Goal: Task Accomplishment & Management: Complete application form

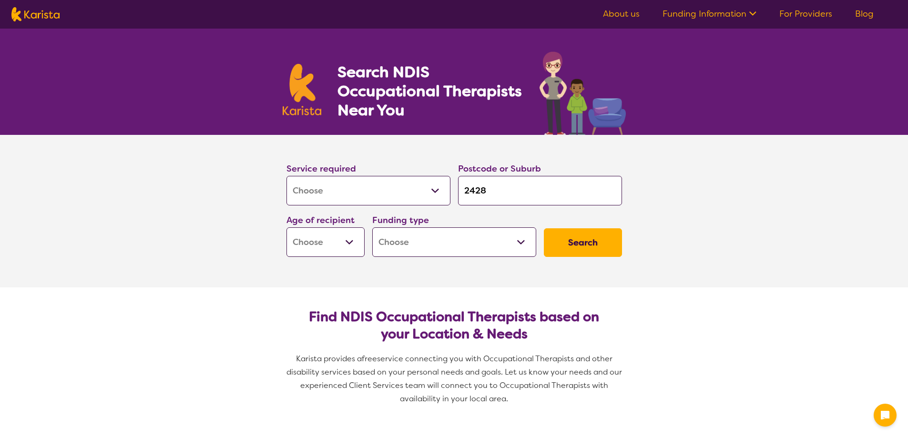
select select "[MEDICAL_DATA]"
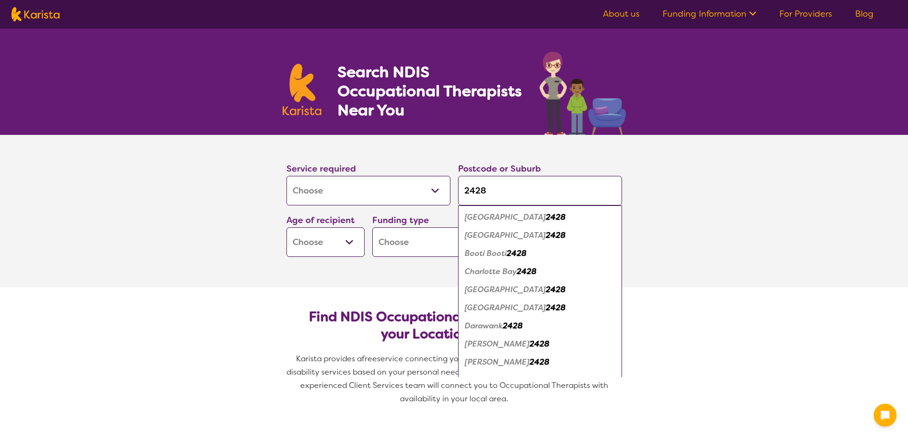
type input "2428"
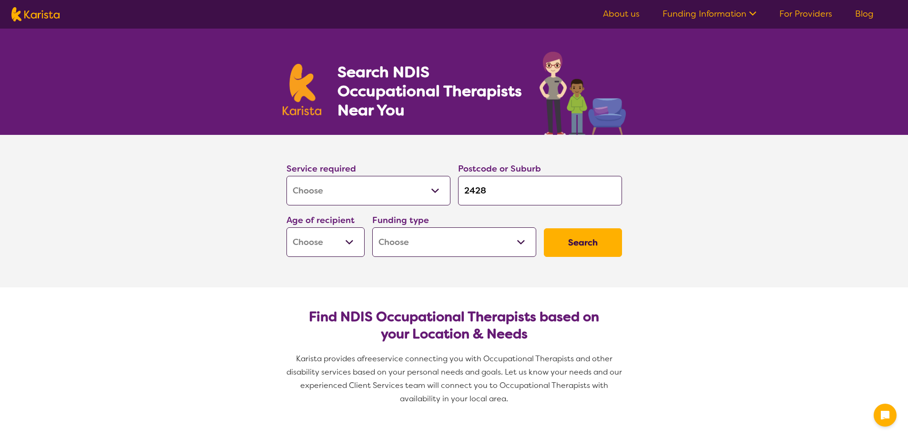
click at [355, 245] on select "Early Childhood - 0 to 9 Child - 10 to 11 Adolescent - 12 to 17 Adult - 18 to 6…" at bounding box center [325, 242] width 78 height 30
select select "AG"
click at [286, 227] on select "Early Childhood - 0 to 9 Child - 10 to 11 Adolescent - 12 to 17 Adult - 18 to 6…" at bounding box center [325, 242] width 78 height 30
select select "AG"
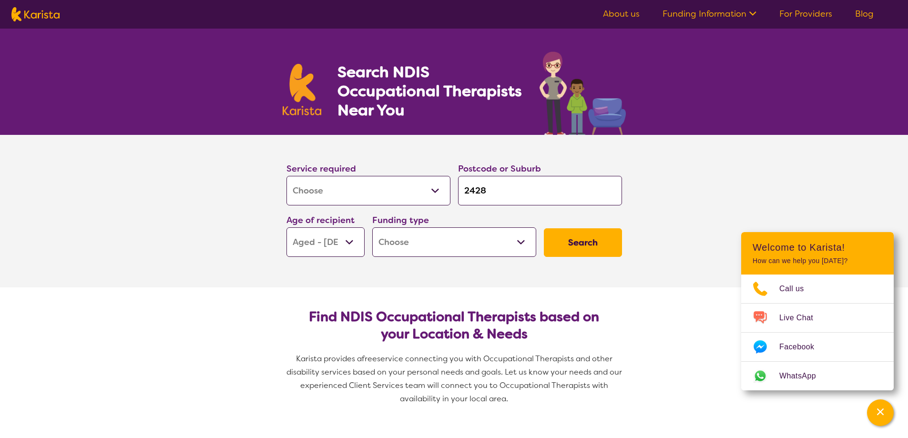
click at [520, 241] on select "Home Care Package (HCP) National Disability Insurance Scheme (NDIS) I don't know" at bounding box center [454, 242] width 164 height 30
select select "HCP"
click at [372, 227] on select "Home Care Package (HCP) National Disability Insurance Scheme (NDIS) I don't know" at bounding box center [454, 242] width 164 height 30
select select "HCP"
click at [591, 243] on button "Search" at bounding box center [583, 242] width 78 height 29
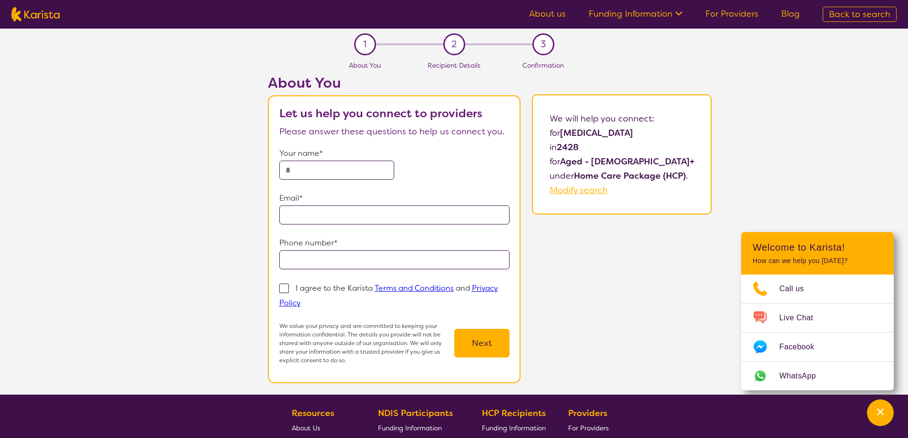
select select "[MEDICAL_DATA]"
select select "AG"
select select "HCP"
select select "[MEDICAL_DATA]"
select select "AG"
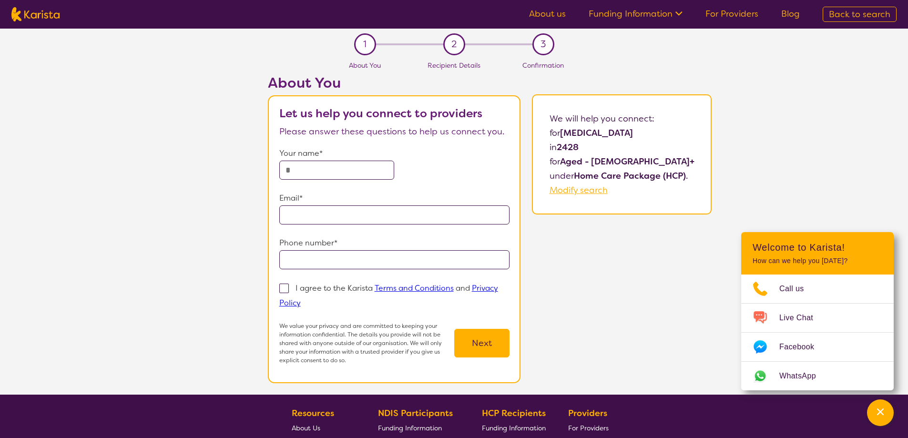
select select "HCP"
